Goal: Find specific page/section: Find specific page/section

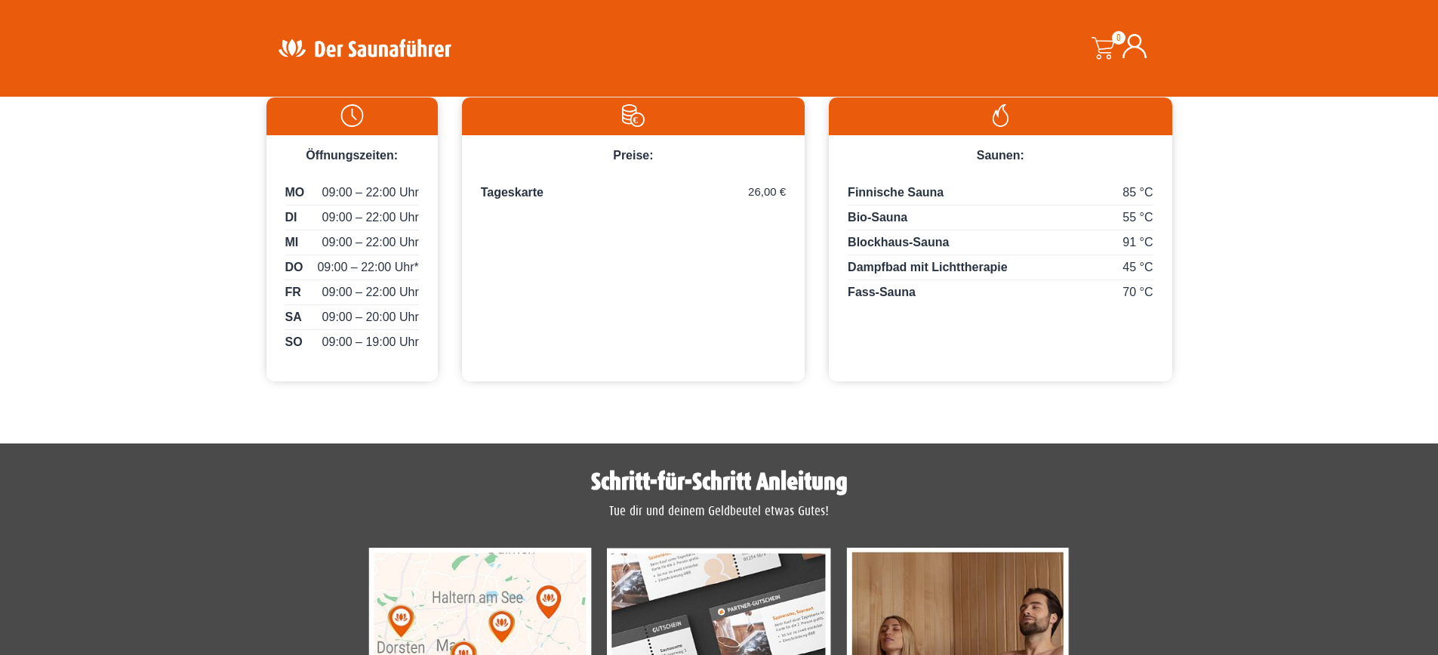
scroll to position [742, 0]
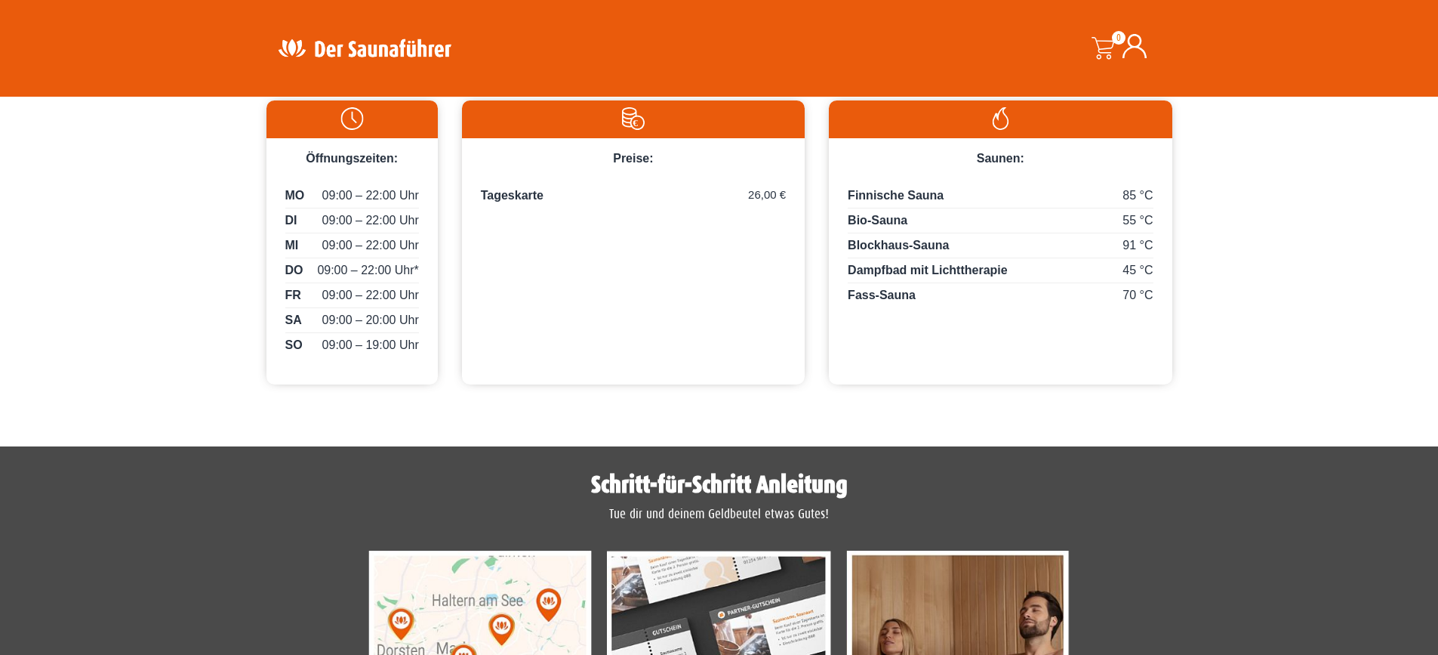
drag, startPoint x: 1438, startPoint y: 330, endPoint x: 1302, endPoint y: 408, distance: 156.6
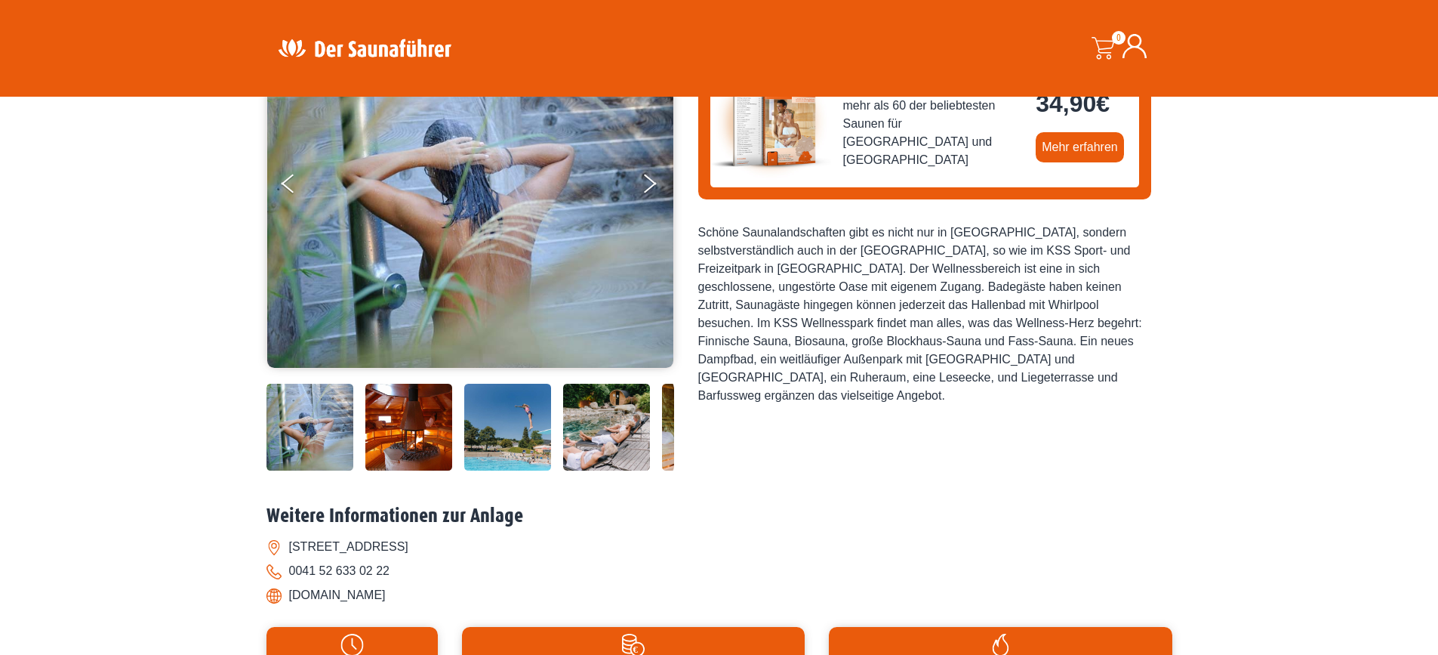
scroll to position [94, 0]
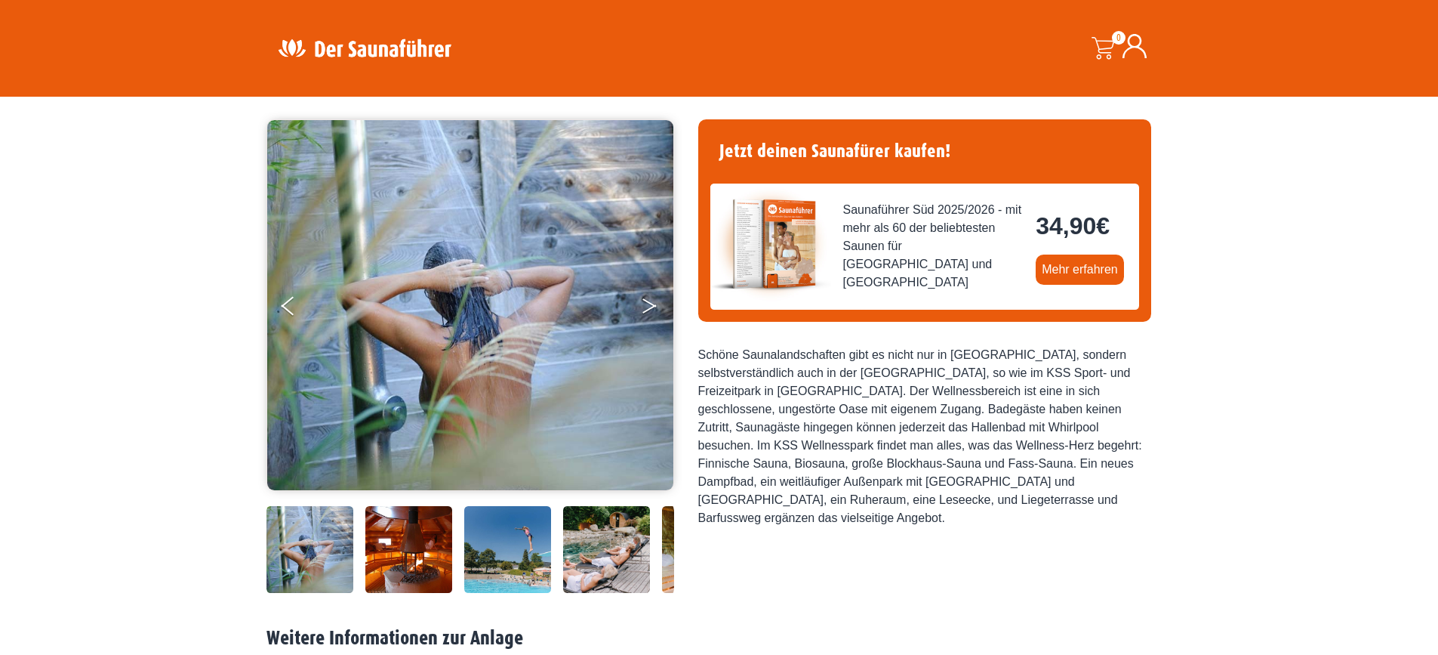
click at [653, 307] on icon "Next" at bounding box center [650, 308] width 14 height 9
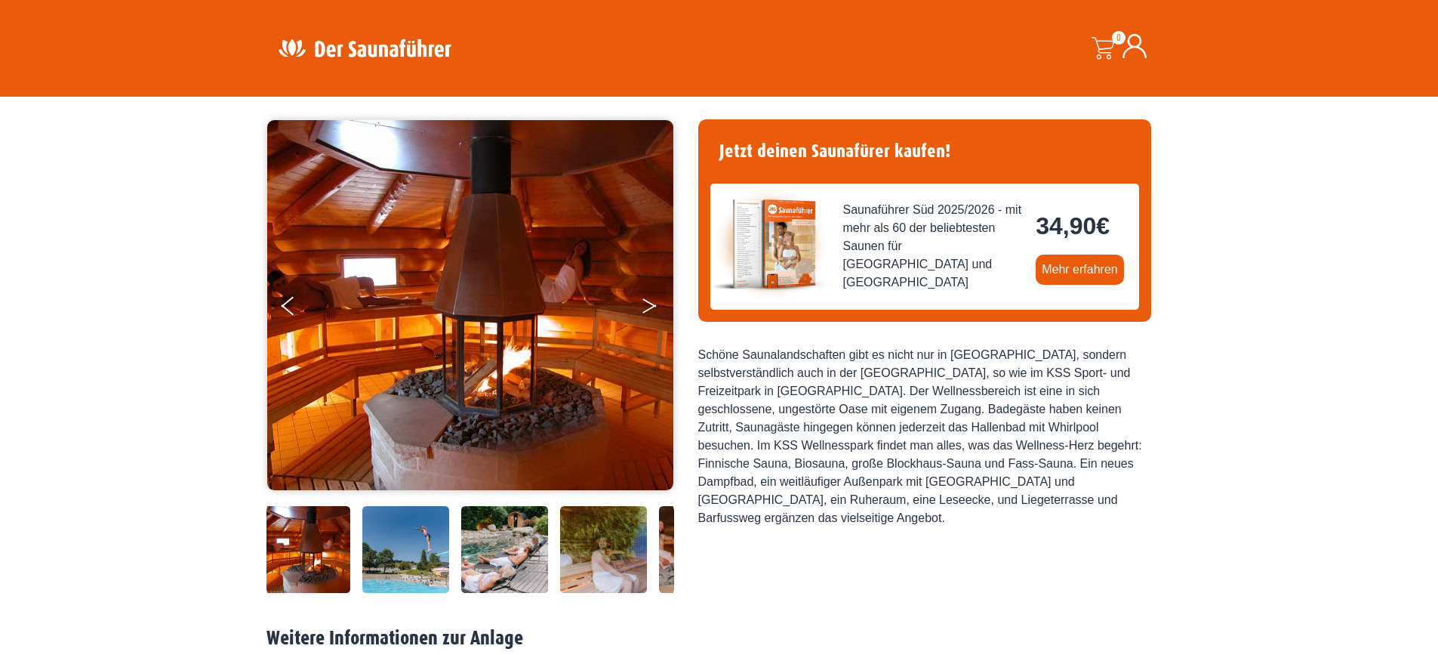
click at [653, 307] on icon "Next" at bounding box center [650, 308] width 14 height 9
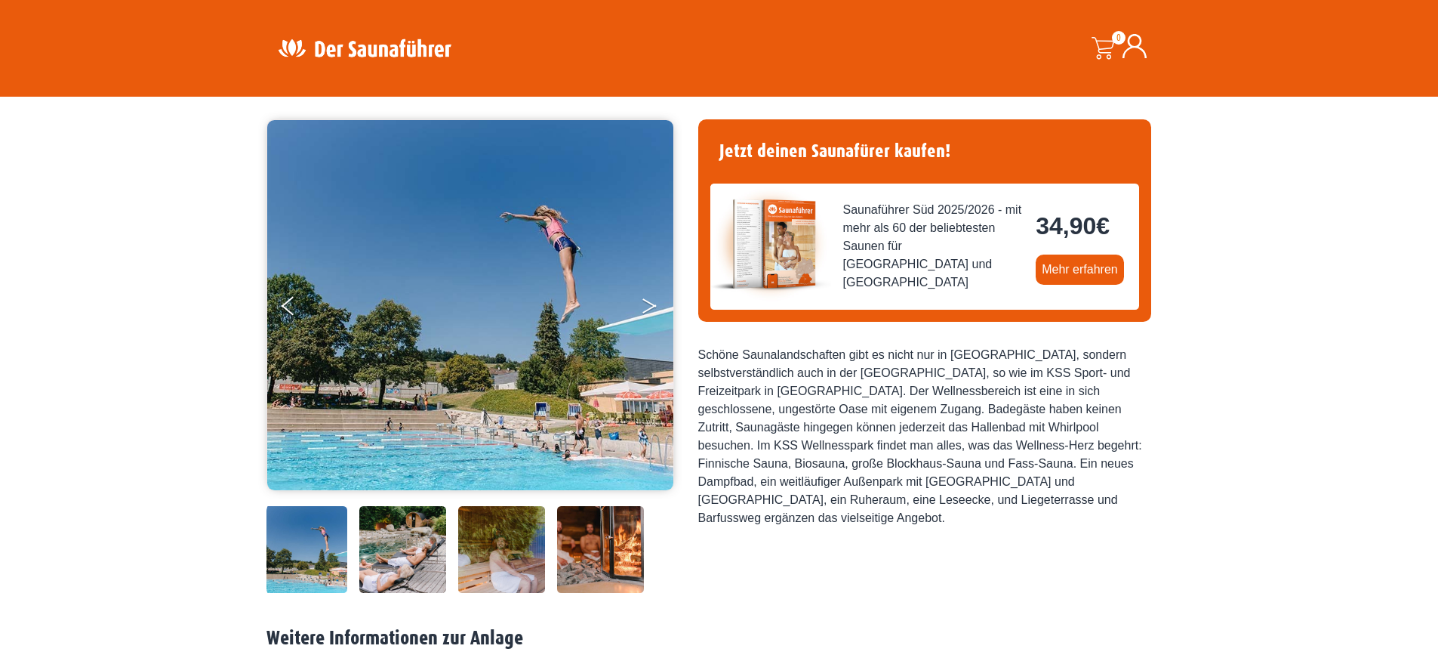
click at [653, 307] on icon "Next" at bounding box center [650, 308] width 14 height 9
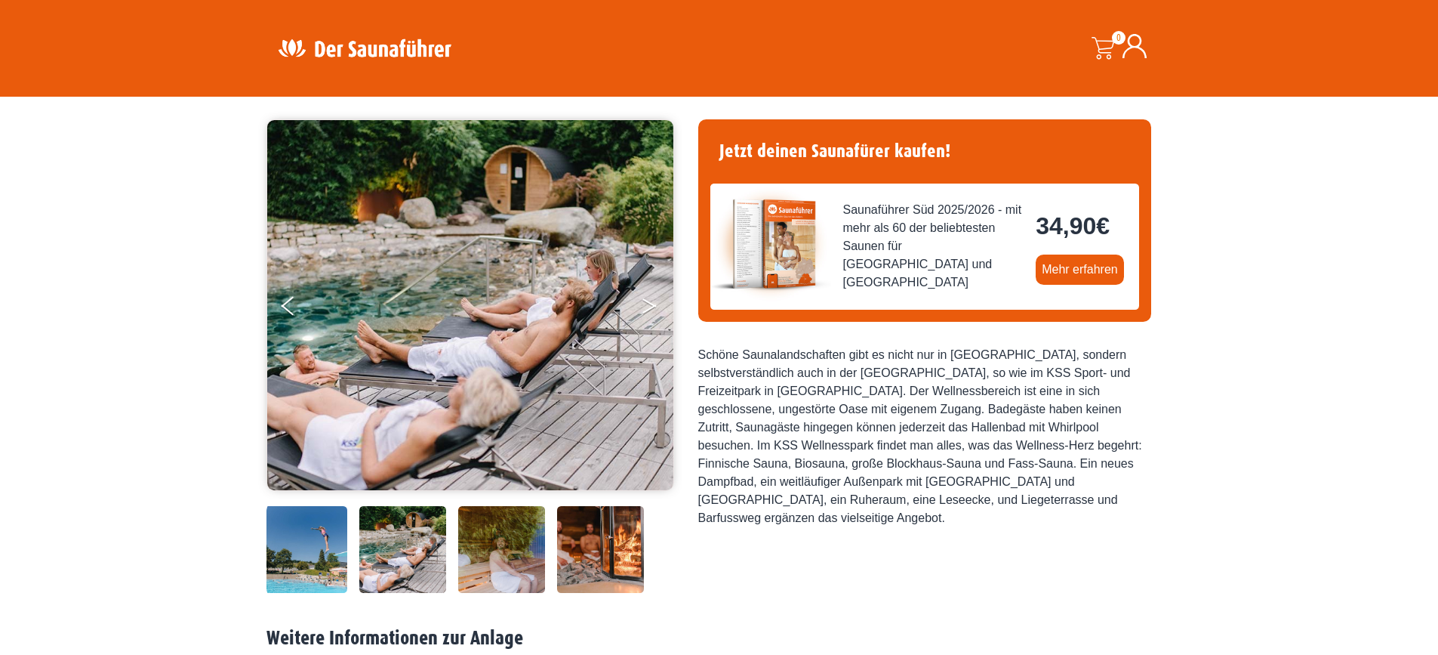
click at [653, 307] on icon "Next" at bounding box center [650, 308] width 14 height 9
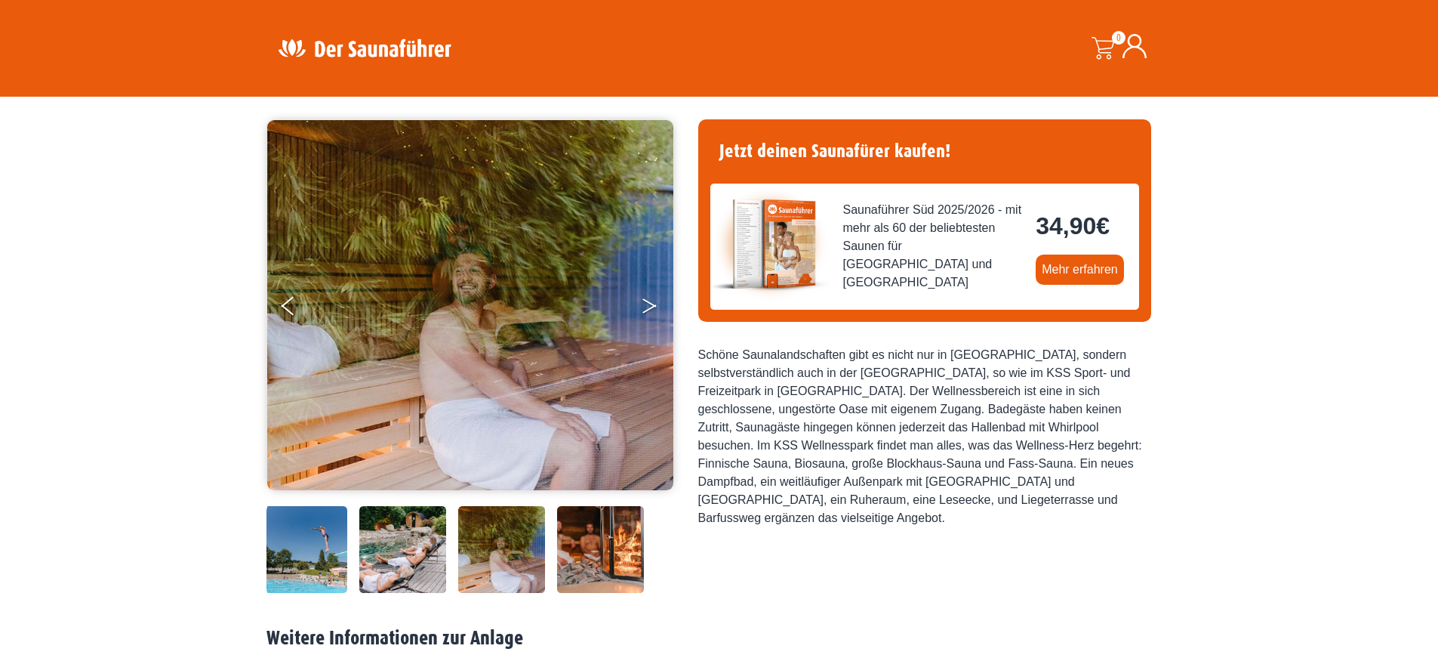
click at [653, 307] on icon "Next" at bounding box center [650, 308] width 14 height 9
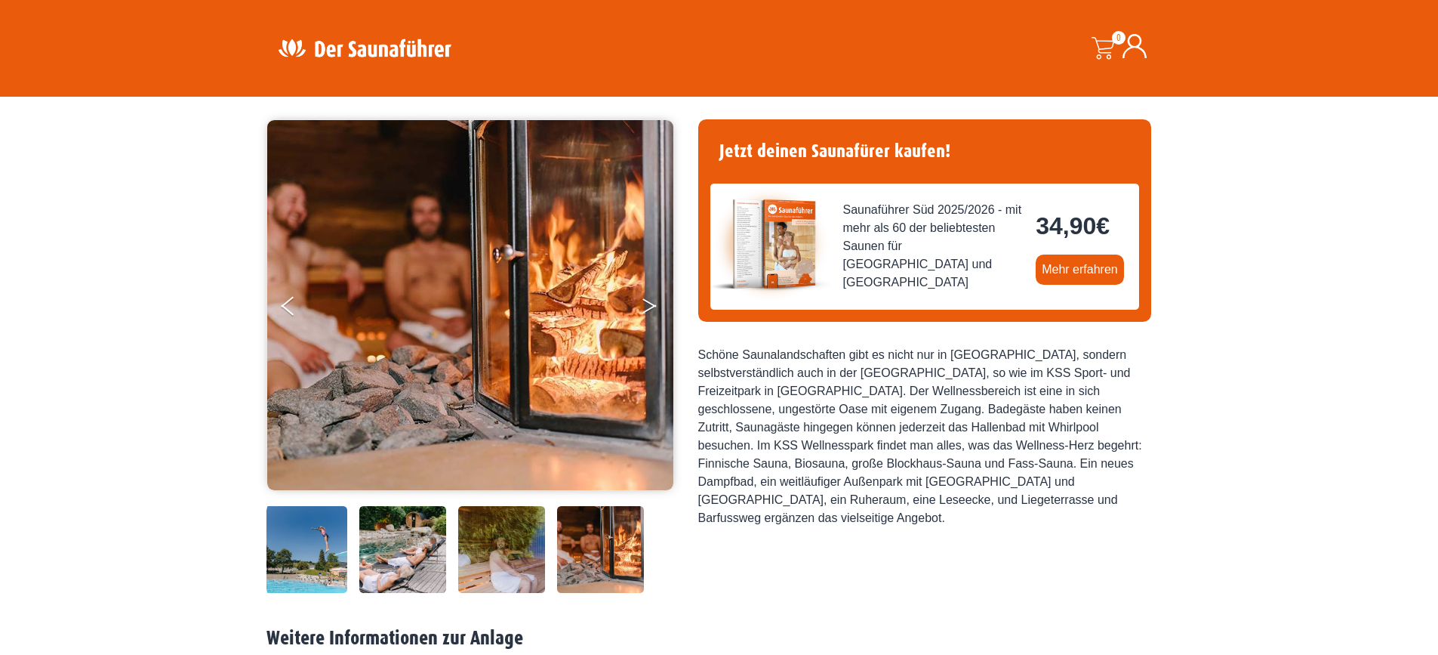
click at [653, 307] on icon "Next" at bounding box center [650, 308] width 14 height 9
click at [648, 298] on button "Next" at bounding box center [660, 309] width 38 height 38
